Goal: Transaction & Acquisition: Purchase product/service

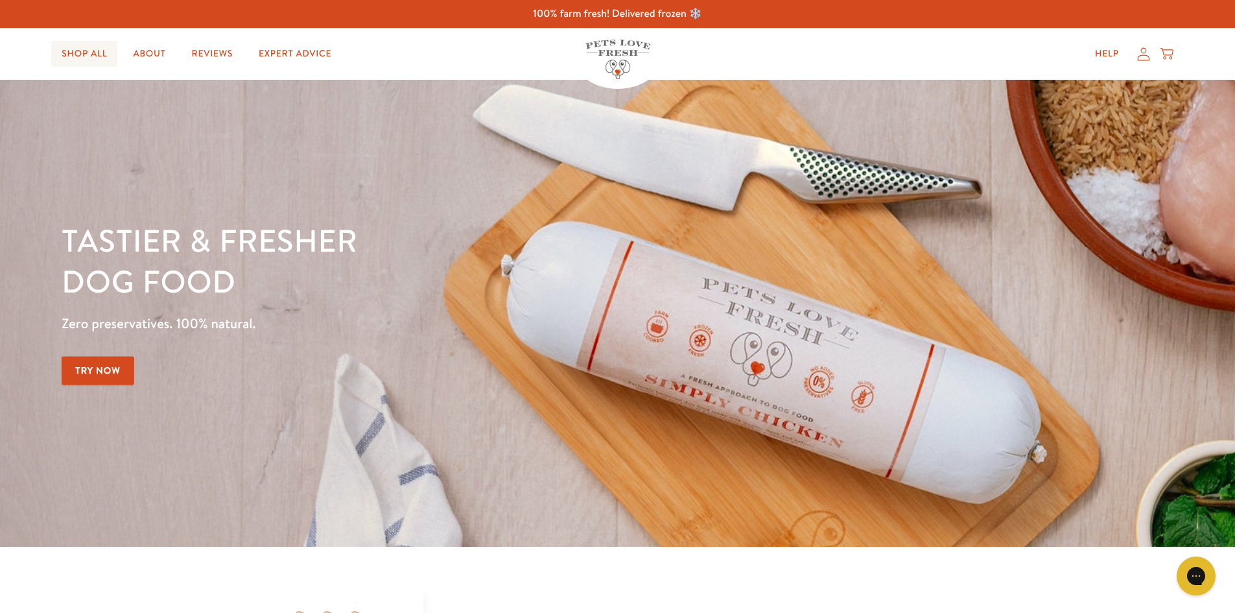
click at [95, 51] on link "Shop All" at bounding box center [84, 54] width 66 height 26
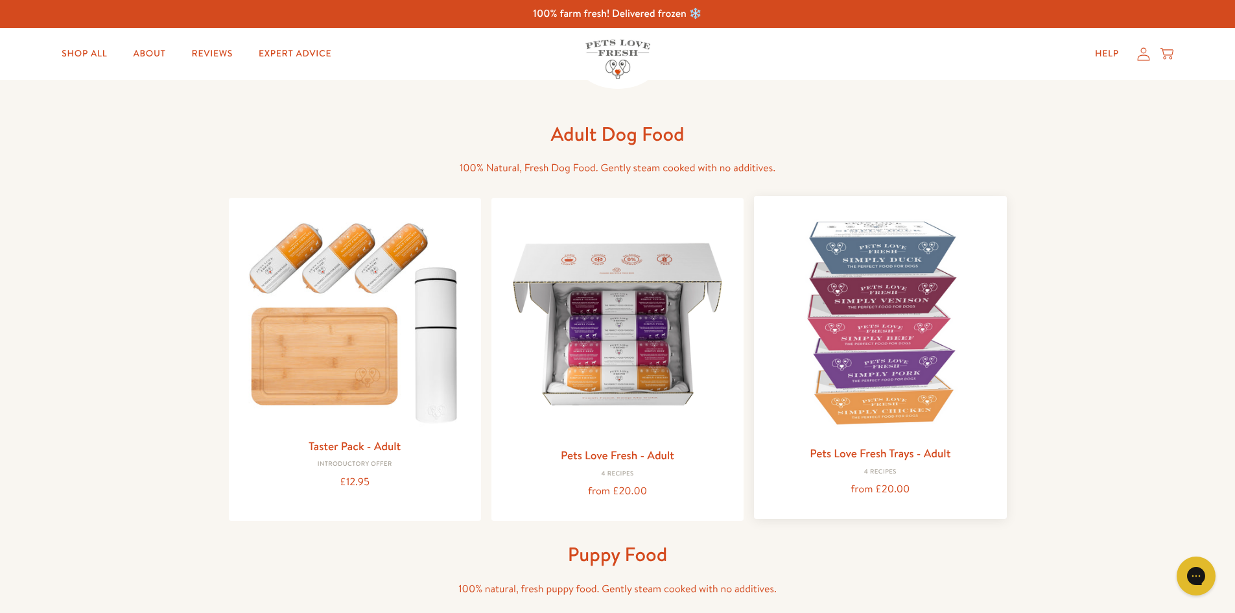
click at [909, 353] on img at bounding box center [880, 321] width 231 height 231
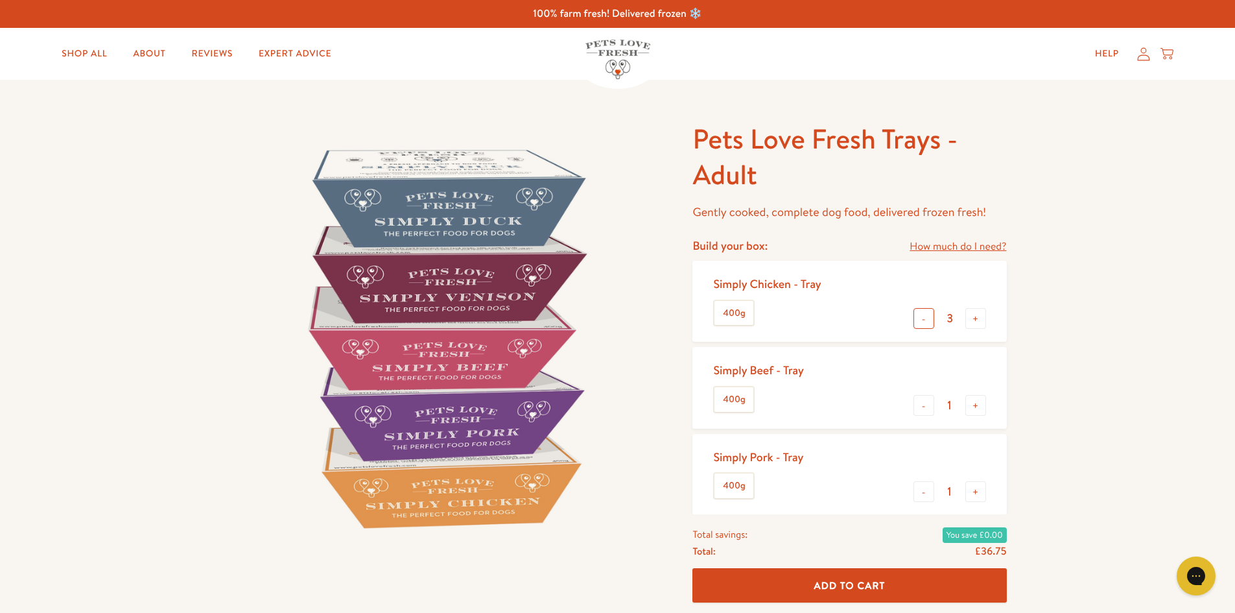
click at [921, 316] on button "-" at bounding box center [924, 318] width 21 height 21
type input "1"
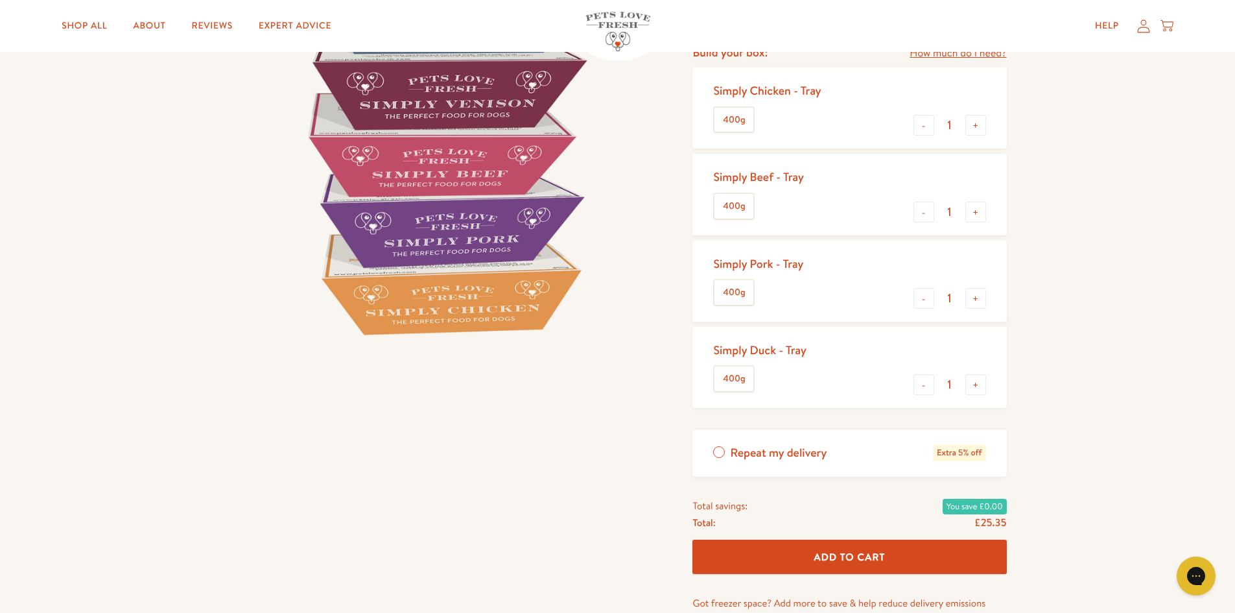
scroll to position [195, 0]
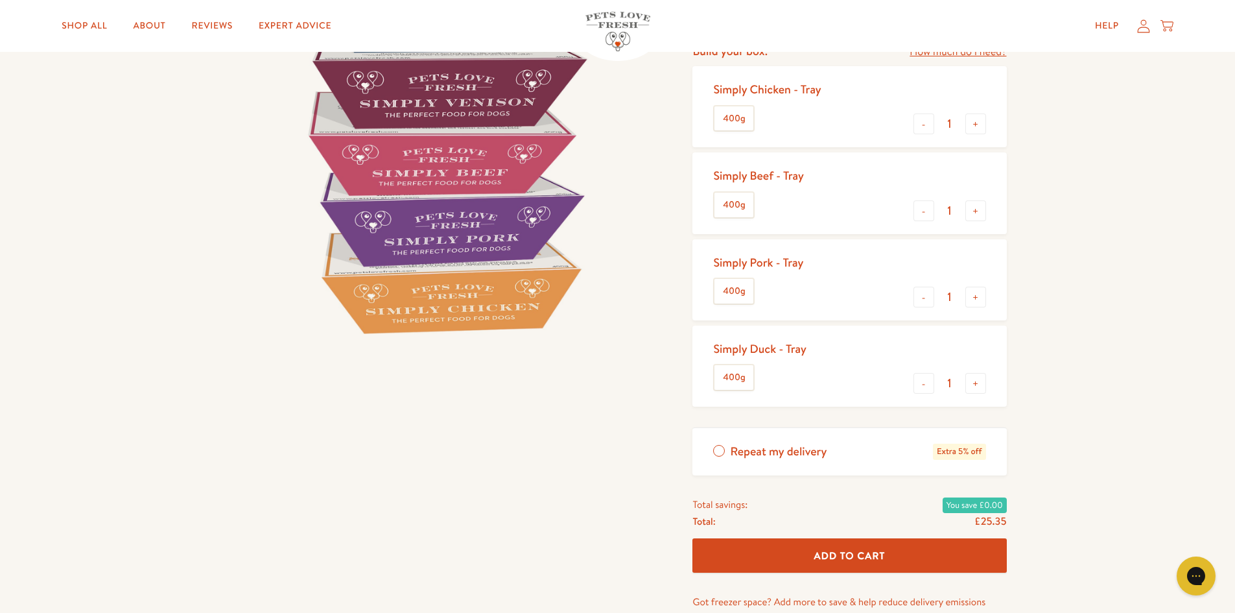
click at [853, 547] on button "Add To Cart" at bounding box center [850, 555] width 314 height 34
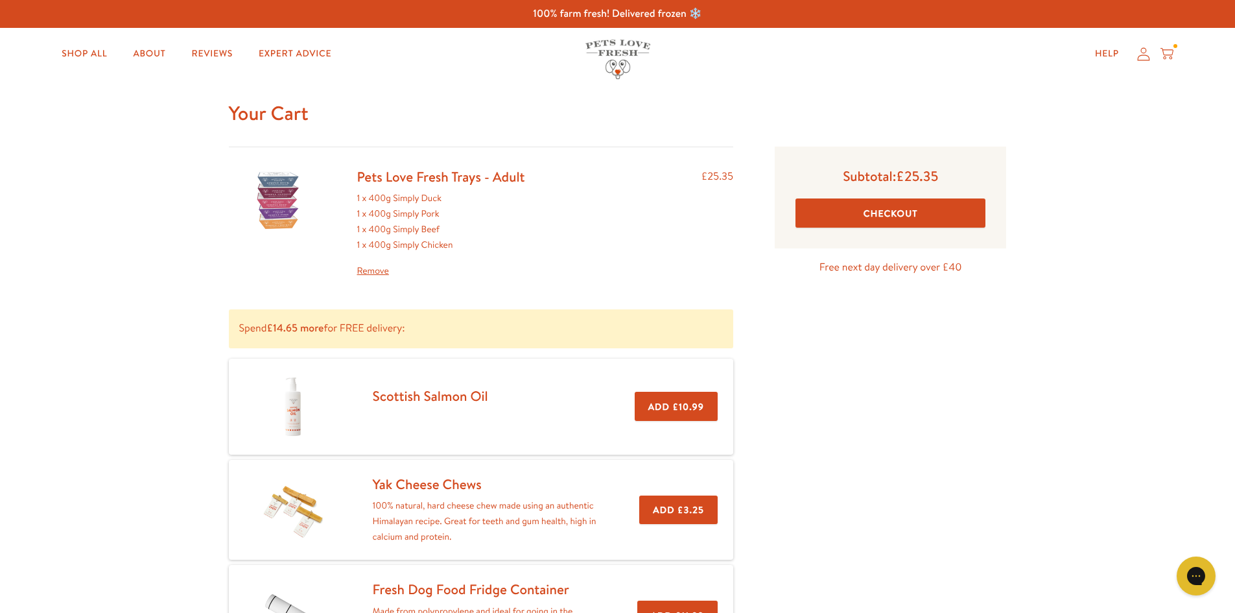
click at [899, 211] on button "Checkout" at bounding box center [891, 212] width 190 height 29
